Goal: Information Seeking & Learning: Find specific fact

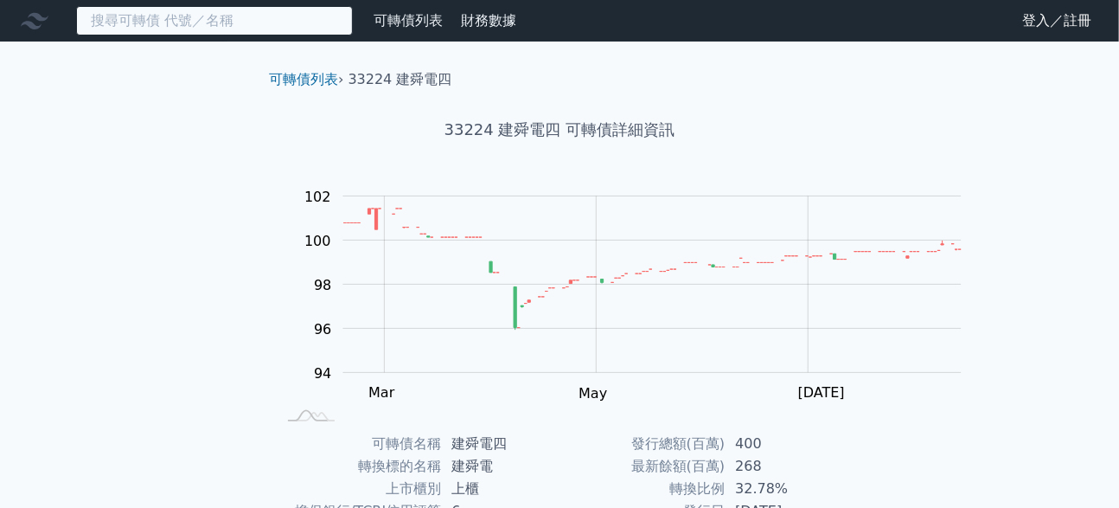
click at [181, 23] on input at bounding box center [214, 20] width 277 height 29
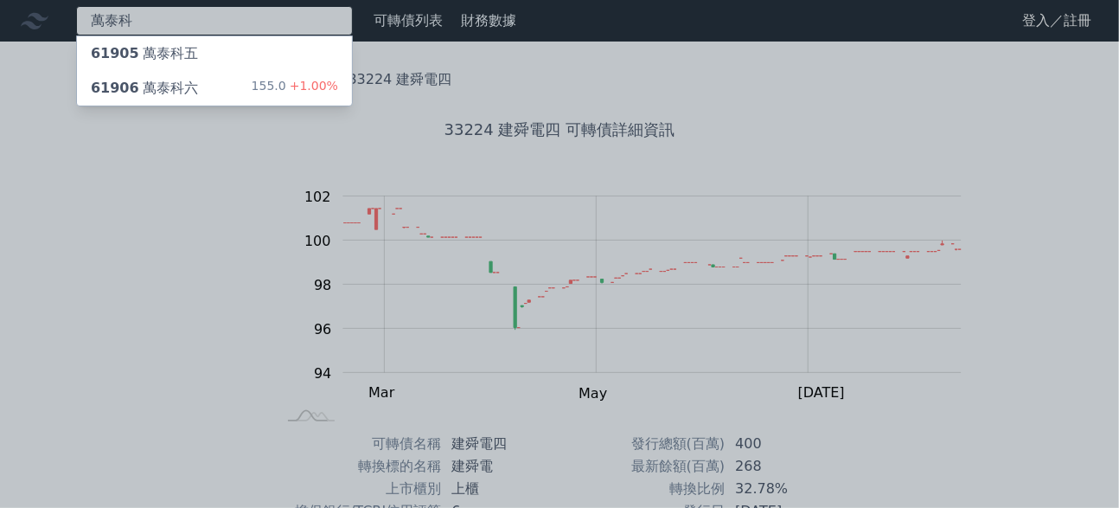
type input "萬泰科"
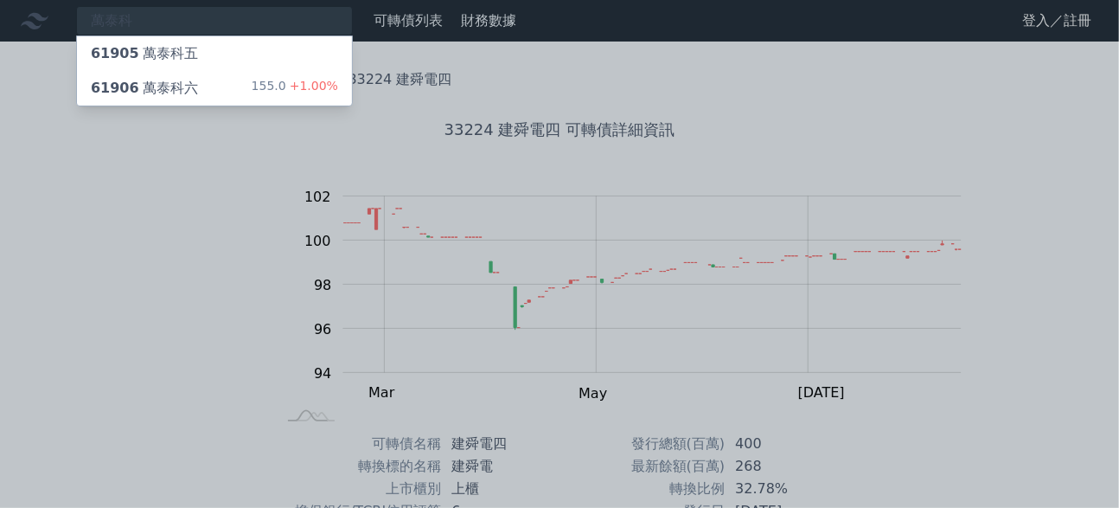
click at [197, 99] on div "61906 萬泰科六" at bounding box center [144, 88] width 107 height 21
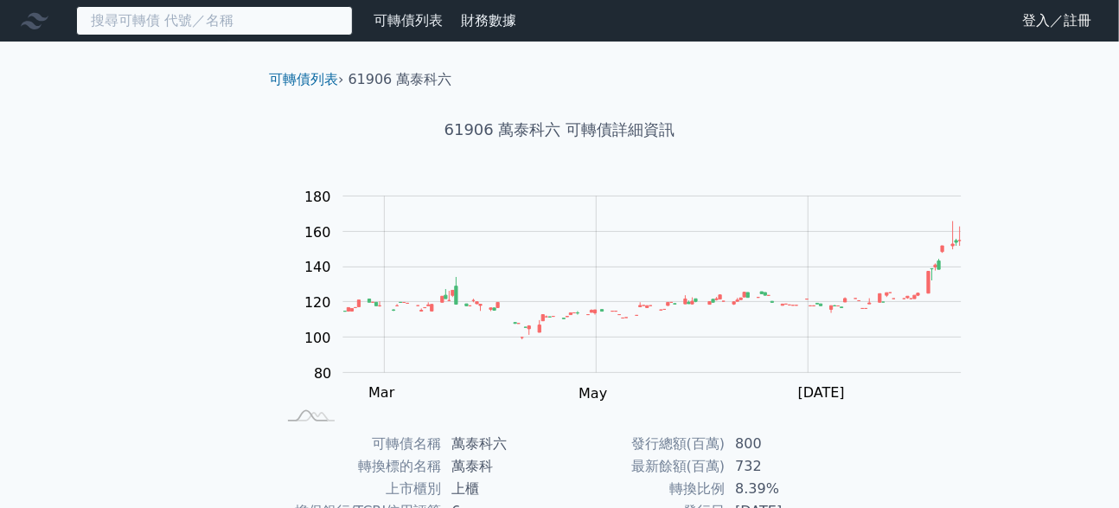
click at [191, 27] on input at bounding box center [214, 20] width 277 height 29
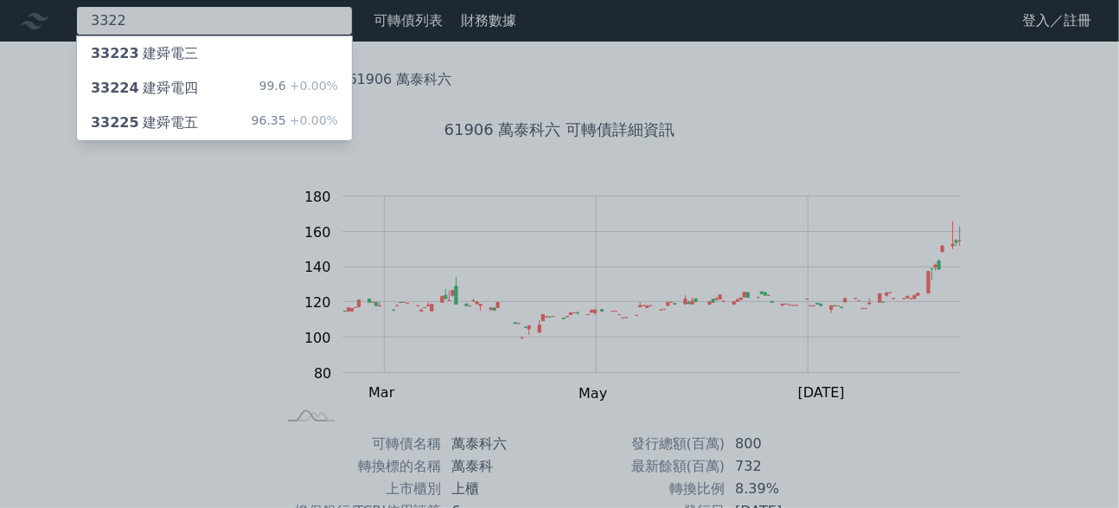
type input "3322"
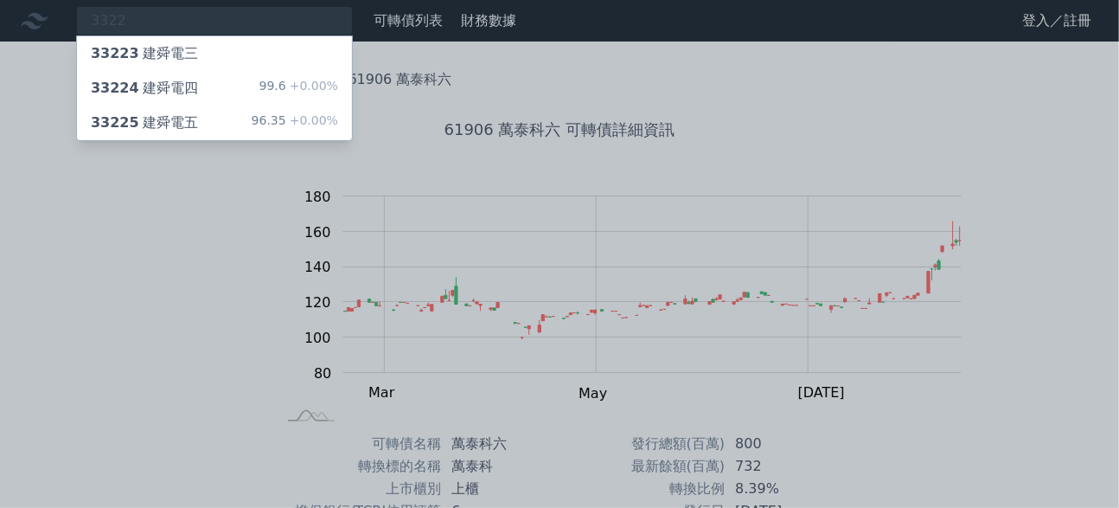
click at [173, 99] on div "33224 建舜電四" at bounding box center [144, 88] width 107 height 21
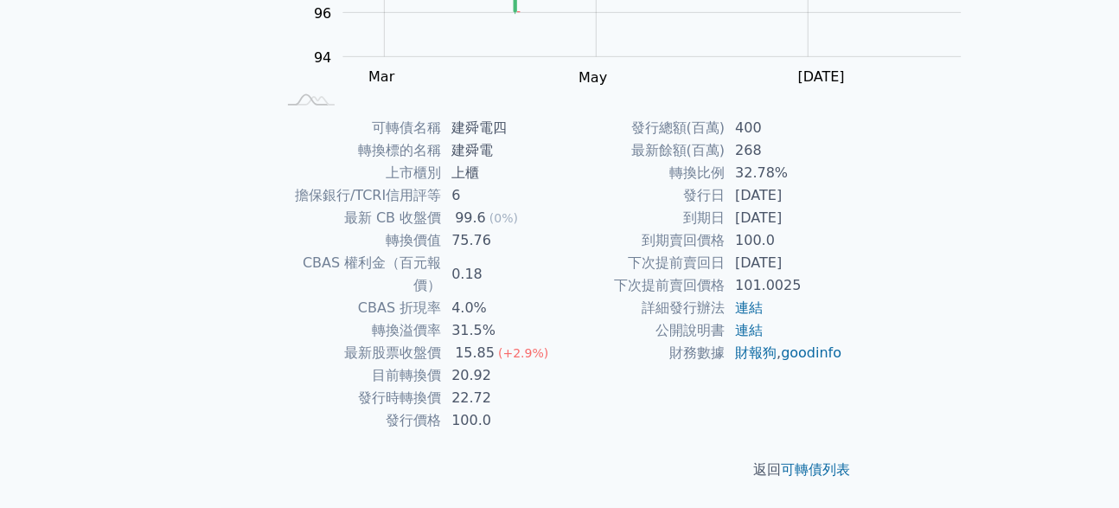
scroll to position [433, 0]
